Goal: Task Accomplishment & Management: Manage account settings

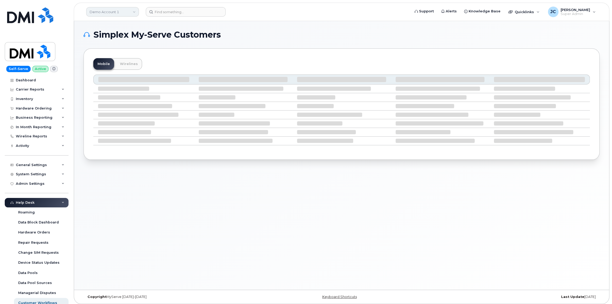
click at [102, 10] on link "Demo Account 1" at bounding box center [112, 11] width 53 height 9
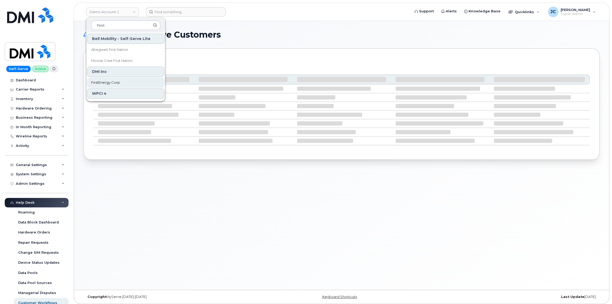
type input "First"
click at [103, 81] on span "FirstEnergy Corp" at bounding box center [105, 82] width 29 height 5
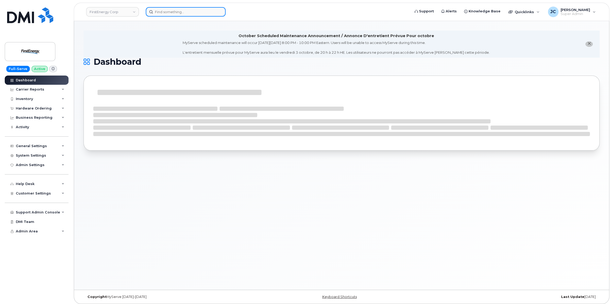
click at [157, 9] on input at bounding box center [186, 11] width 80 height 9
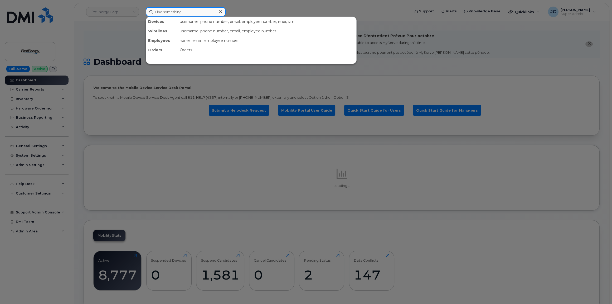
paste input "304.931.0889"
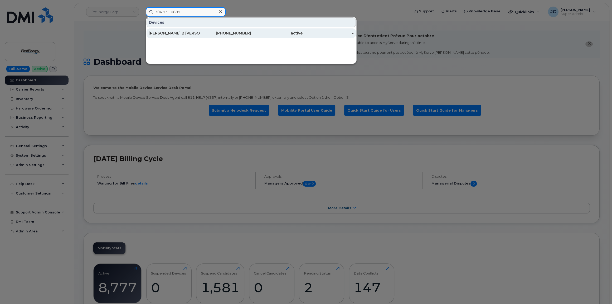
type input "304.931.0889"
click at [172, 33] on div "[PERSON_NAME] B [PERSON_NAME]" at bounding box center [174, 33] width 51 height 5
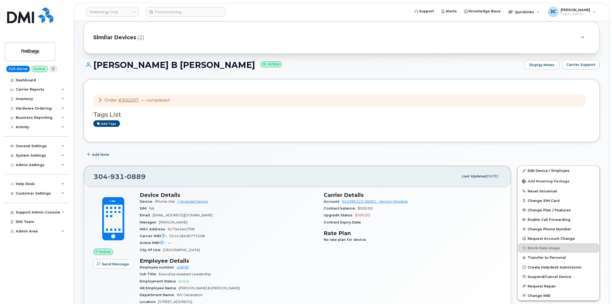
scroll to position [48, 0]
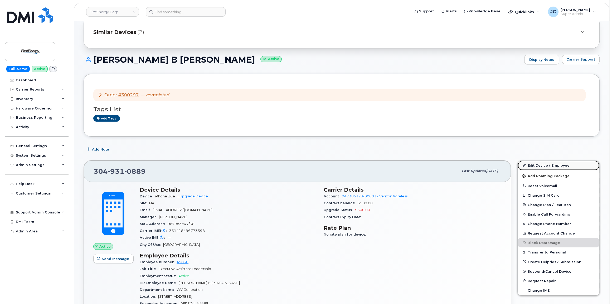
click at [539, 165] on link "Edit Device / Employee" at bounding box center [559, 165] width 82 height 9
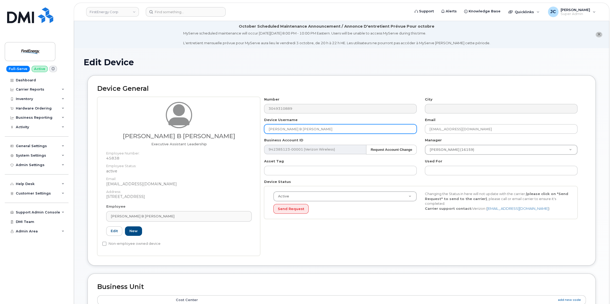
click at [309, 126] on input "[PERSON_NAME] B [PERSON_NAME]" at bounding box center [340, 128] width 153 height 9
drag, startPoint x: 309, startPoint y: 126, endPoint x: 245, endPoint y: 126, distance: 64.3
click at [245, 126] on div "Samantha B Sarah Executive Assistant Leadership Employee Number: 45838 Employee…" at bounding box center [341, 176] width 489 height 159
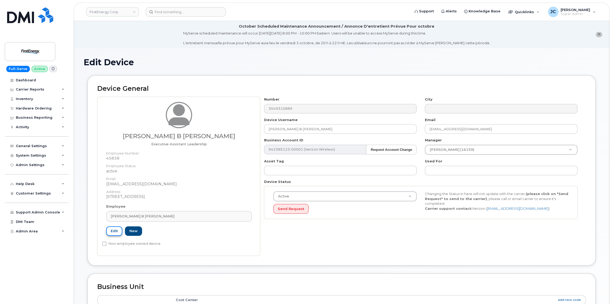
click at [111, 233] on link "Edit" at bounding box center [114, 232] width 16 height 10
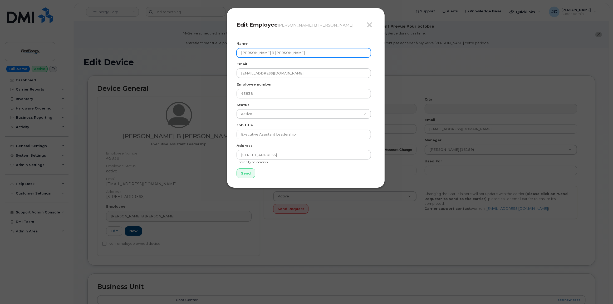
drag, startPoint x: 274, startPoint y: 50, endPoint x: 212, endPoint y: 58, distance: 62.1
click at [212, 58] on div "Close Edit Employee Samantha B Sarah Name Samantha B Sarah Email ssarah@firsten…" at bounding box center [306, 152] width 613 height 304
type input "D"
click at [237, 169] on input "Send" at bounding box center [246, 174] width 19 height 10
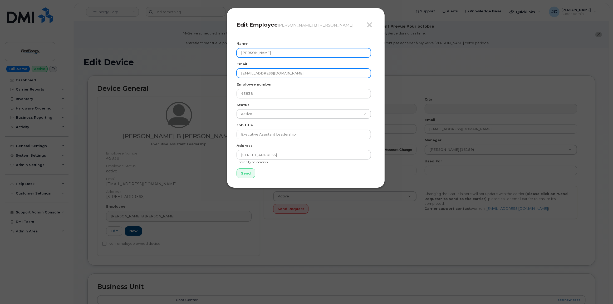
type input "Sean Kelly"
drag, startPoint x: 250, startPoint y: 73, endPoint x: 232, endPoint y: 74, distance: 18.0
click at [232, 74] on div "Close Edit Employee Samantha B Sarah Name Sean Kelly Email ssarah@firstenergyco…" at bounding box center [306, 98] width 158 height 180
type input "kellys@firstenergycorp.com"
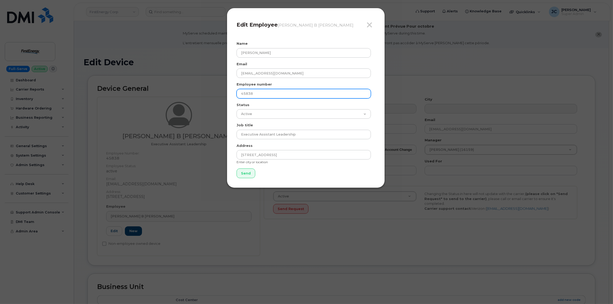
drag, startPoint x: 259, startPoint y: 96, endPoint x: 224, endPoint y: 95, distance: 35.1
click at [224, 95] on div "Close Edit Employee Samantha B Sarah Name Sean Kelly Email kellys@firstenergyco…" at bounding box center [306, 152] width 613 height 304
type input "1022419"
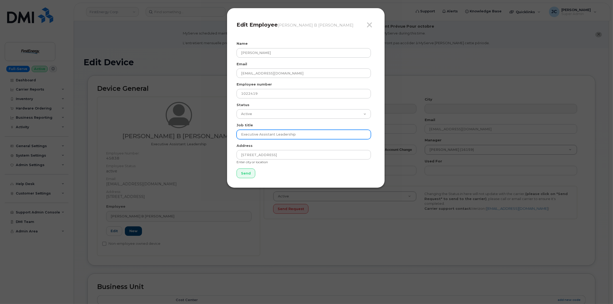
drag, startPoint x: 305, startPoint y: 133, endPoint x: 195, endPoint y: 130, distance: 109.7
click at [195, 130] on div "Close Edit Employee Samantha B Sarah Name Sean Kelly Email kellys@firstenergyco…" at bounding box center [306, 152] width 613 height 304
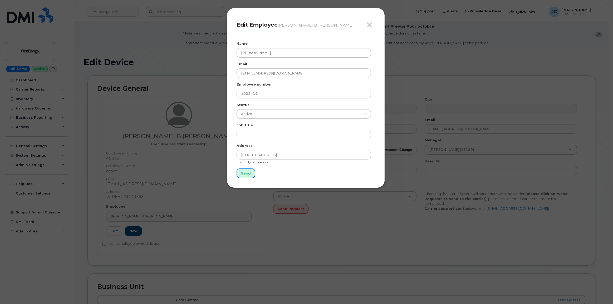
drag, startPoint x: 242, startPoint y: 173, endPoint x: 263, endPoint y: 128, distance: 50.0
click at [264, 127] on form "Name Sean Kelly Email kellys@firstenergycorp.com Employee number 1022419 Status…" at bounding box center [306, 109] width 139 height 137
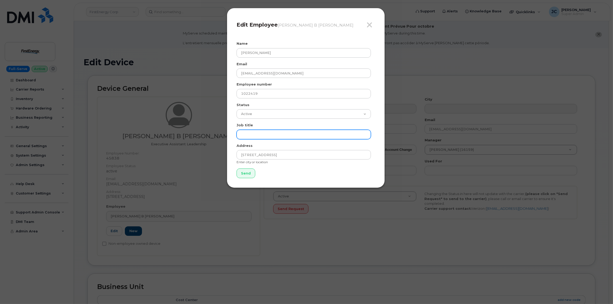
click at [262, 137] on input "text" at bounding box center [304, 134] width 134 height 9
type input "Director Harrison"
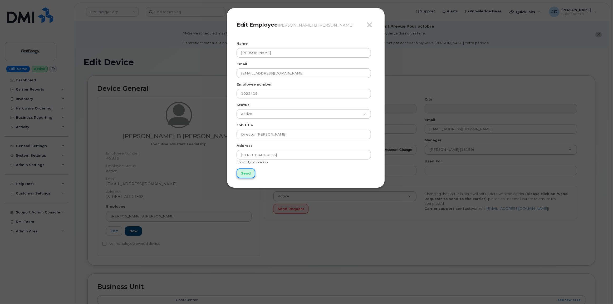
click at [248, 173] on input "Send" at bounding box center [246, 174] width 19 height 10
type input "Send"
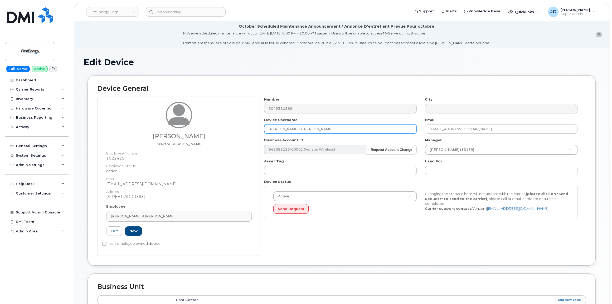
drag, startPoint x: 310, startPoint y: 126, endPoint x: 245, endPoint y: 127, distance: 65.1
click at [245, 127] on div "Sean Kelly Director Harrison Employee Number: 1022419 Employee Status: active E…" at bounding box center [341, 176] width 489 height 159
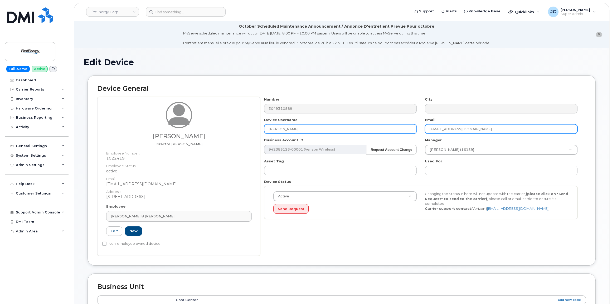
type input "Sean Kelly"
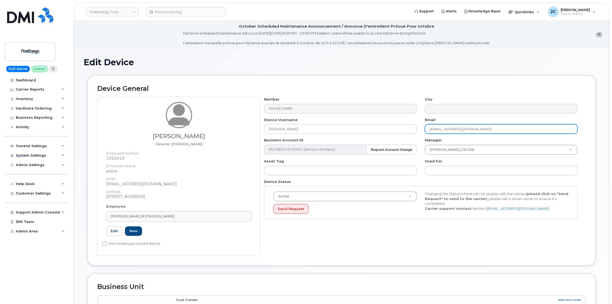
drag, startPoint x: 493, startPoint y: 130, endPoint x: 431, endPoint y: 125, distance: 62.7
click at [429, 127] on input "[EMAIL_ADDRESS][DOMAIN_NAME]" at bounding box center [501, 128] width 153 height 9
click at [444, 127] on input "[EMAIL_ADDRESS][DOMAIN_NAME]" at bounding box center [501, 128] width 153 height 9
click at [441, 130] on input "[EMAIL_ADDRESS][DOMAIN_NAME]" at bounding box center [501, 128] width 153 height 9
type input "kellys@firstenergycorp.com"
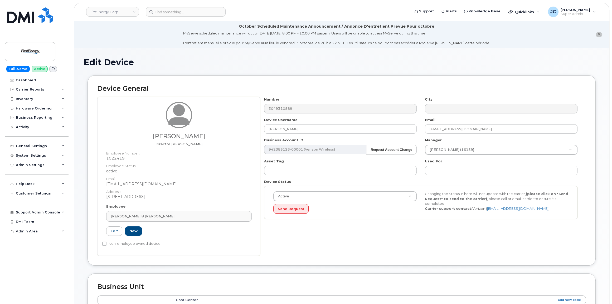
drag, startPoint x: 146, startPoint y: 213, endPoint x: 100, endPoint y: 216, distance: 45.4
click at [100, 216] on div "Sean Kelly Director Harrison Employee Number: 1022419 Employee Status: active E…" at bounding box center [178, 176] width 163 height 159
click at [138, 214] on span "[PERSON_NAME] B [PERSON_NAME]" at bounding box center [143, 216] width 64 height 5
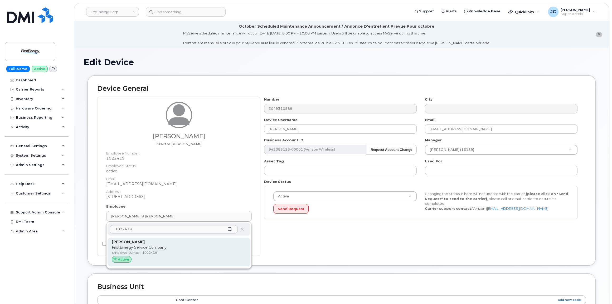
type input "1022419"
click at [124, 254] on p "Employee Number: 1022419" at bounding box center [179, 253] width 134 height 5
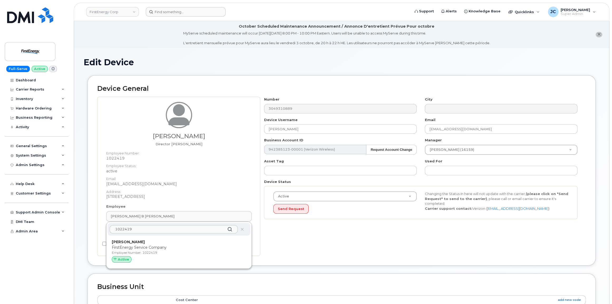
type input "1022419"
type input "29614165"
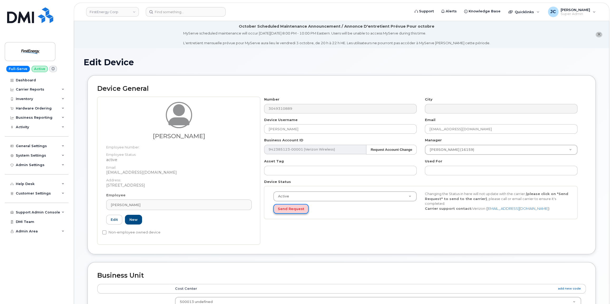
click at [292, 208] on button "Send Request" at bounding box center [290, 209] width 35 height 10
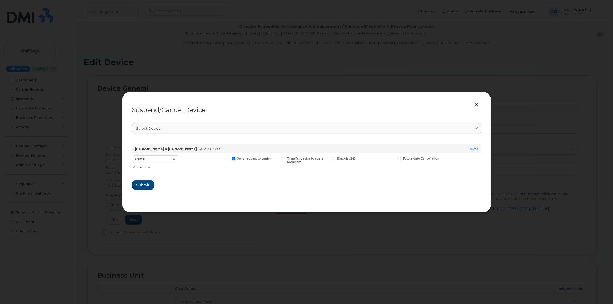
click at [477, 105] on button "button" at bounding box center [477, 104] width 8 height 7
